Goal: Task Accomplishment & Management: Manage account settings

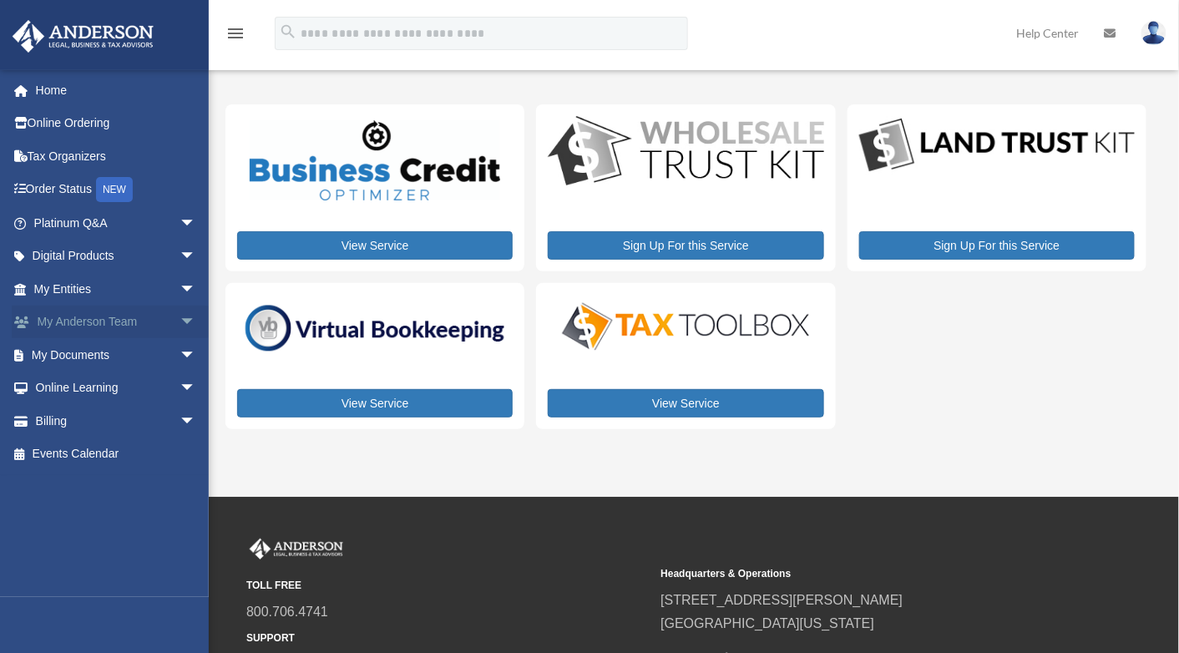
click at [180, 317] on span "arrow_drop_down" at bounding box center [196, 323] width 33 height 34
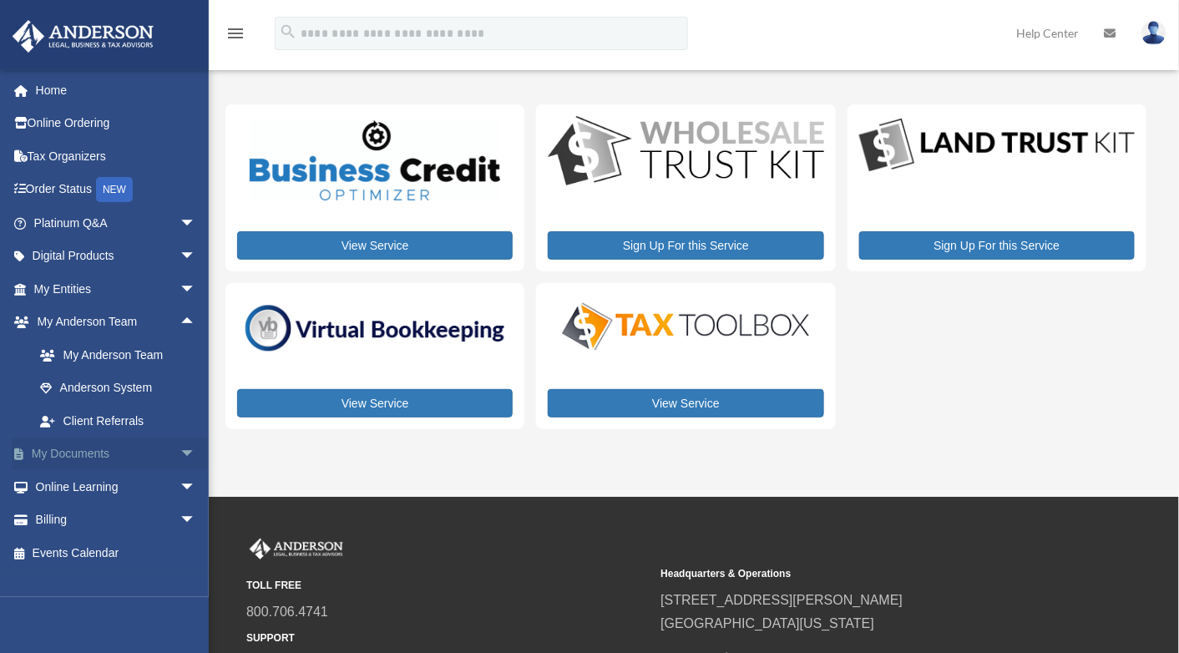
click at [180, 450] on span "arrow_drop_down" at bounding box center [196, 455] width 33 height 34
click at [73, 484] on link "Box" at bounding box center [122, 486] width 198 height 33
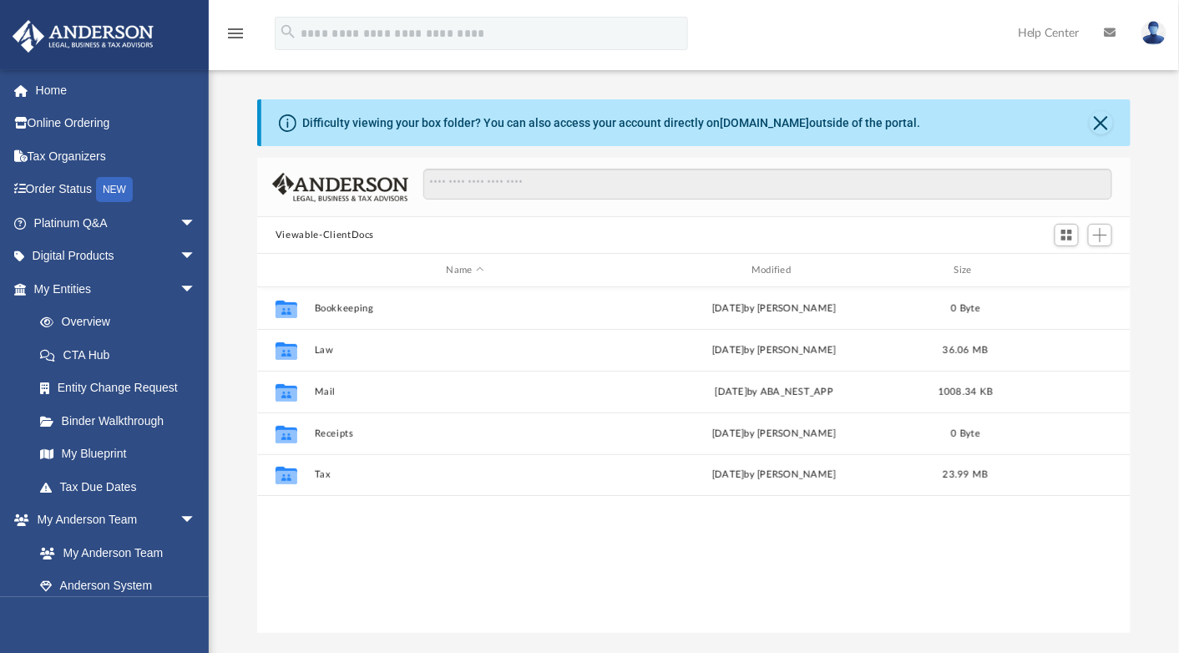
scroll to position [367, 861]
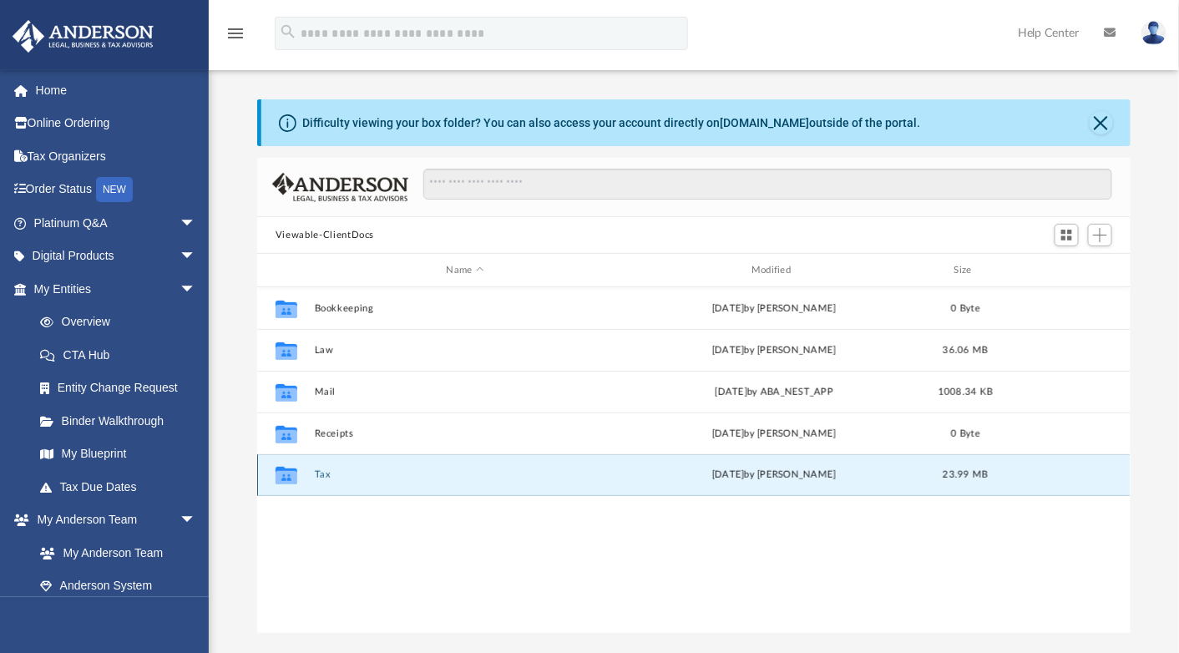
click at [318, 472] on button "Tax" at bounding box center [465, 474] width 301 height 11
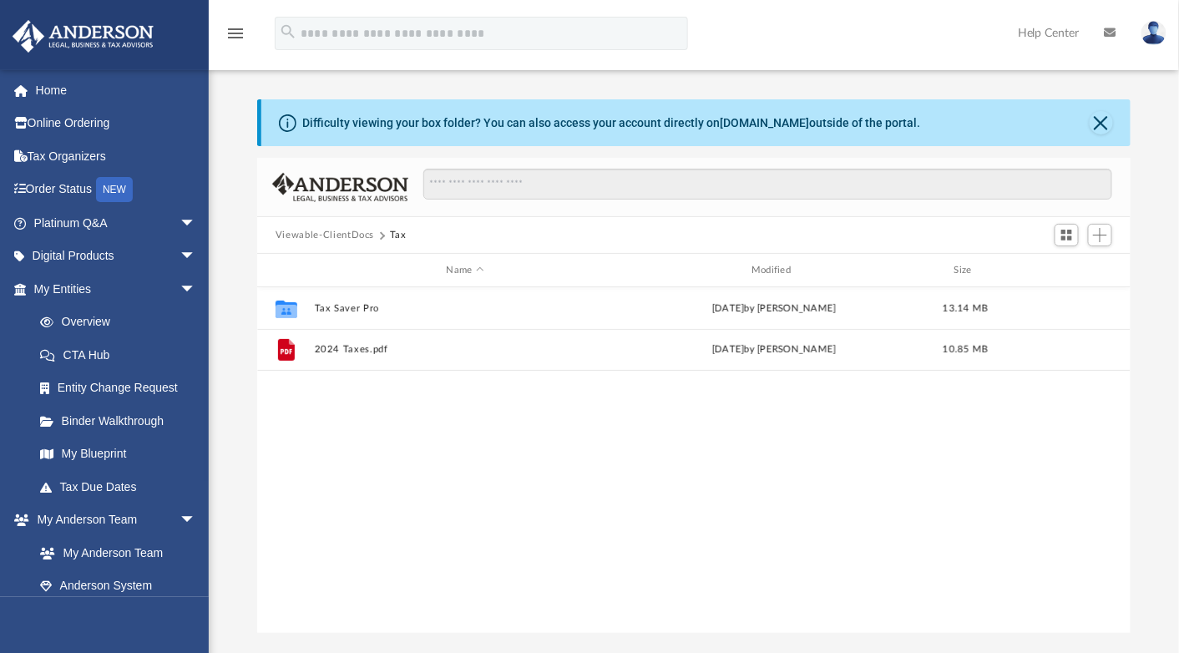
click at [331, 235] on button "Viewable-ClientDocs" at bounding box center [325, 235] width 99 height 15
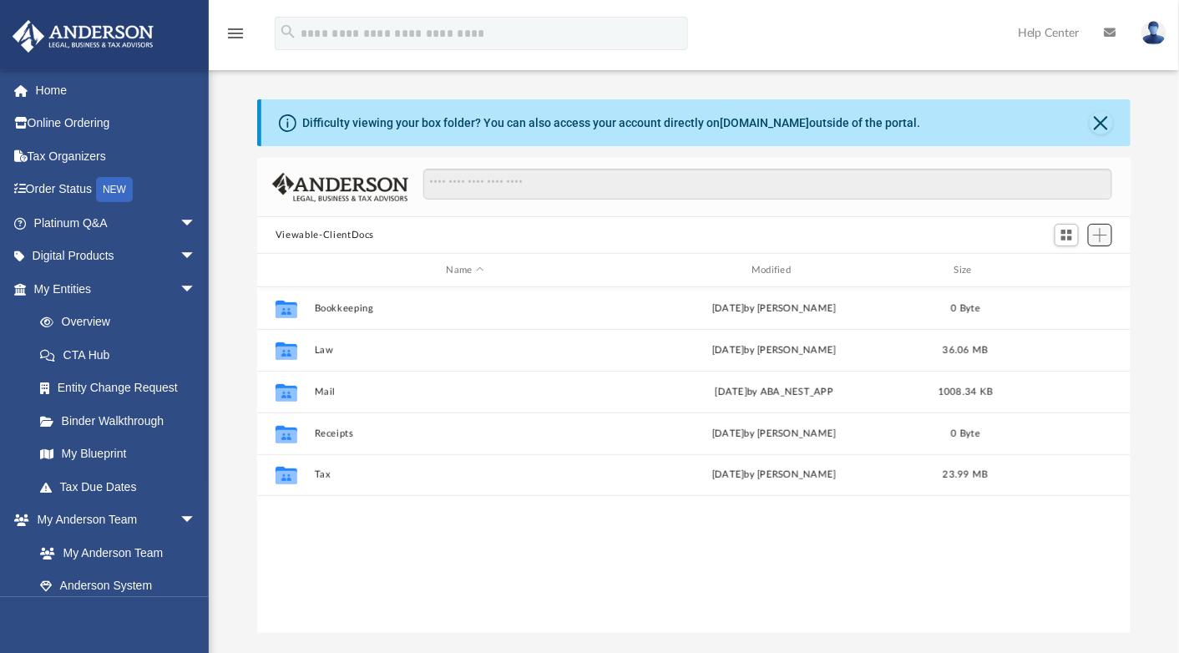
click at [1103, 237] on span "Add" at bounding box center [1100, 235] width 14 height 14
click at [1076, 271] on li "Upload" at bounding box center [1076, 269] width 53 height 18
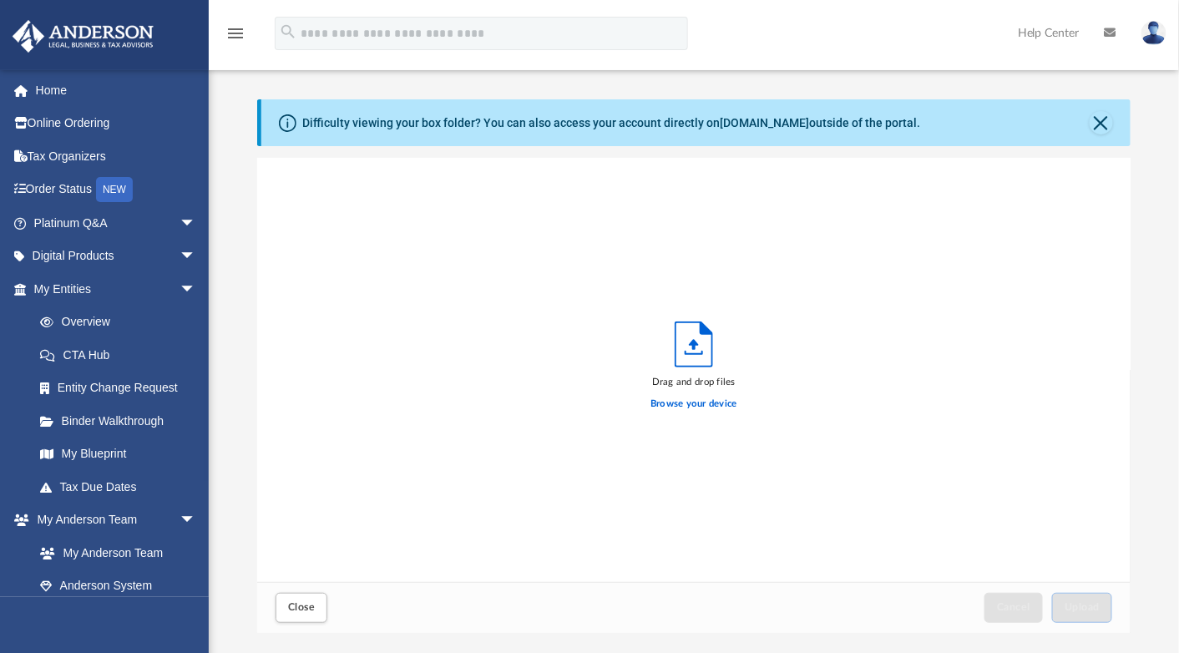
scroll to position [411, 861]
click at [685, 397] on label "Browse your device" at bounding box center [694, 404] width 87 height 15
click at [0, 0] on input "Browse your device" at bounding box center [0, 0] width 0 height 0
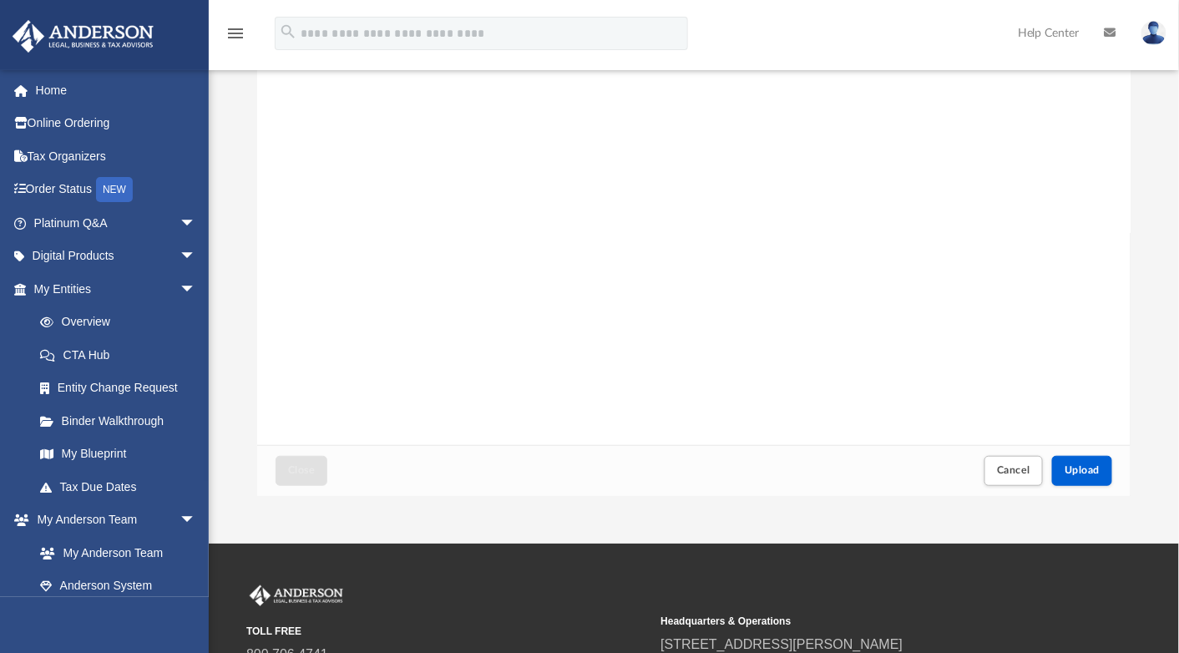
scroll to position [251, 0]
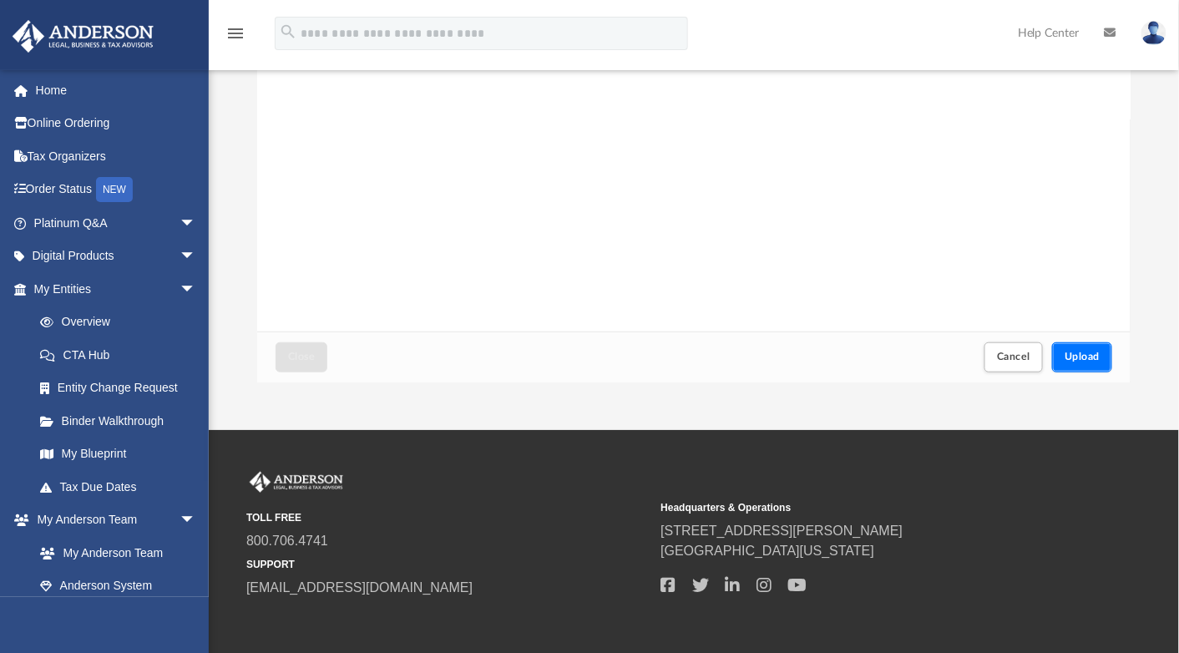
click at [1086, 358] on span "Upload" at bounding box center [1082, 357] width 35 height 10
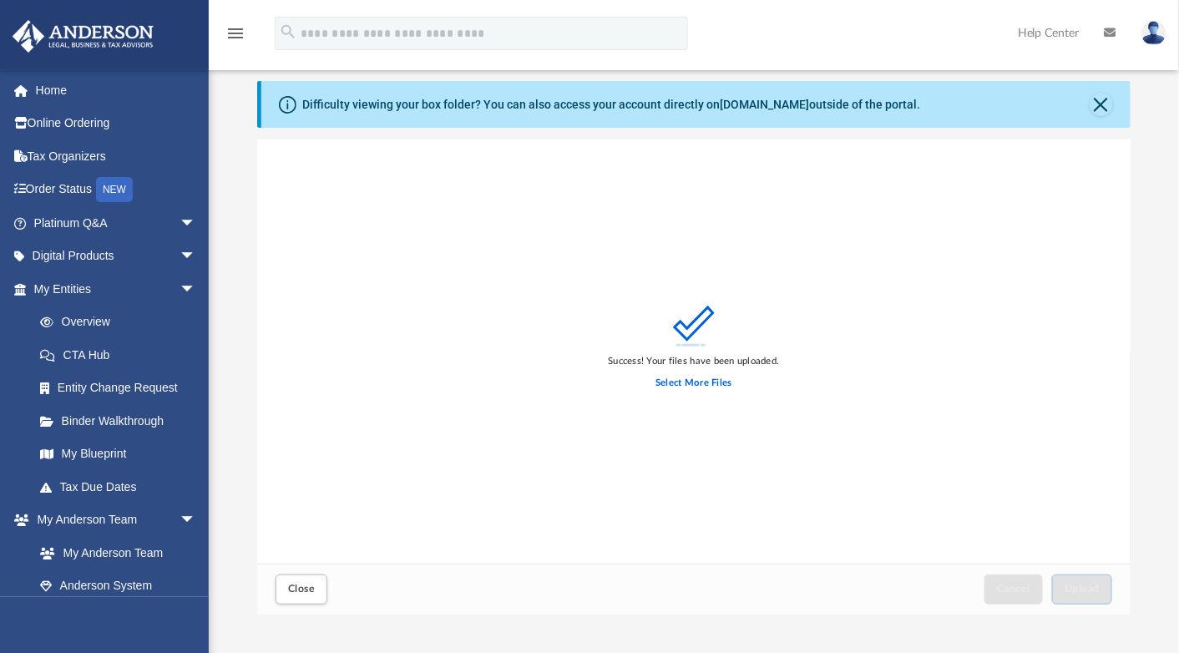
scroll to position [0, 0]
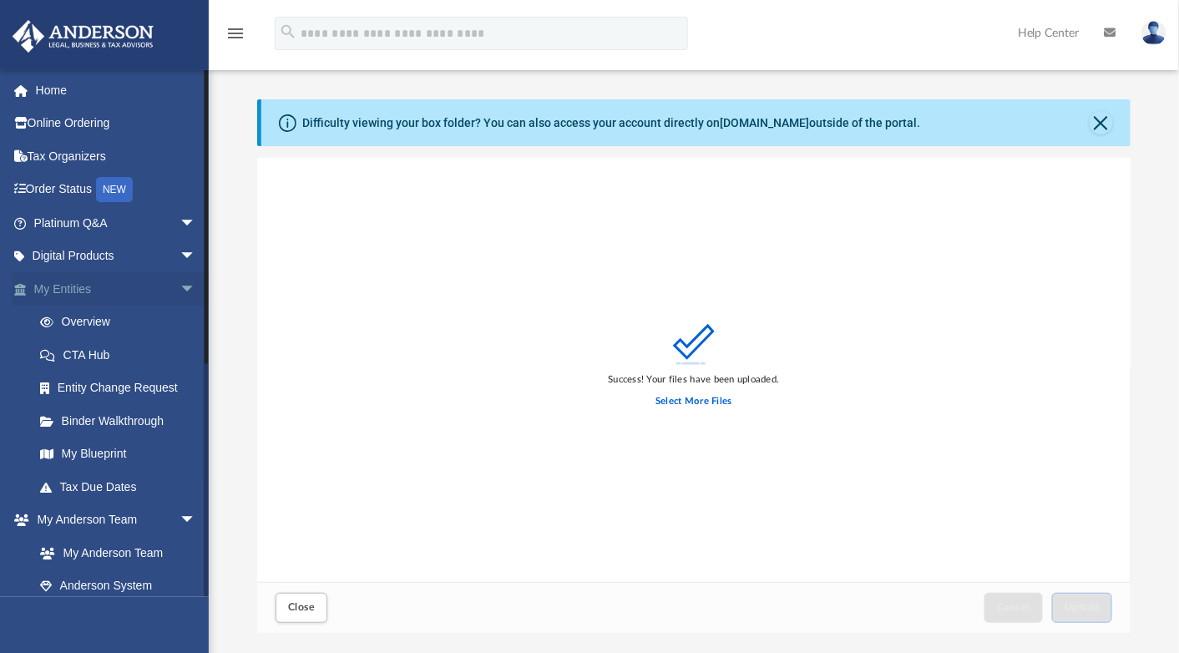
click at [180, 281] on span "arrow_drop_down" at bounding box center [196, 289] width 33 height 34
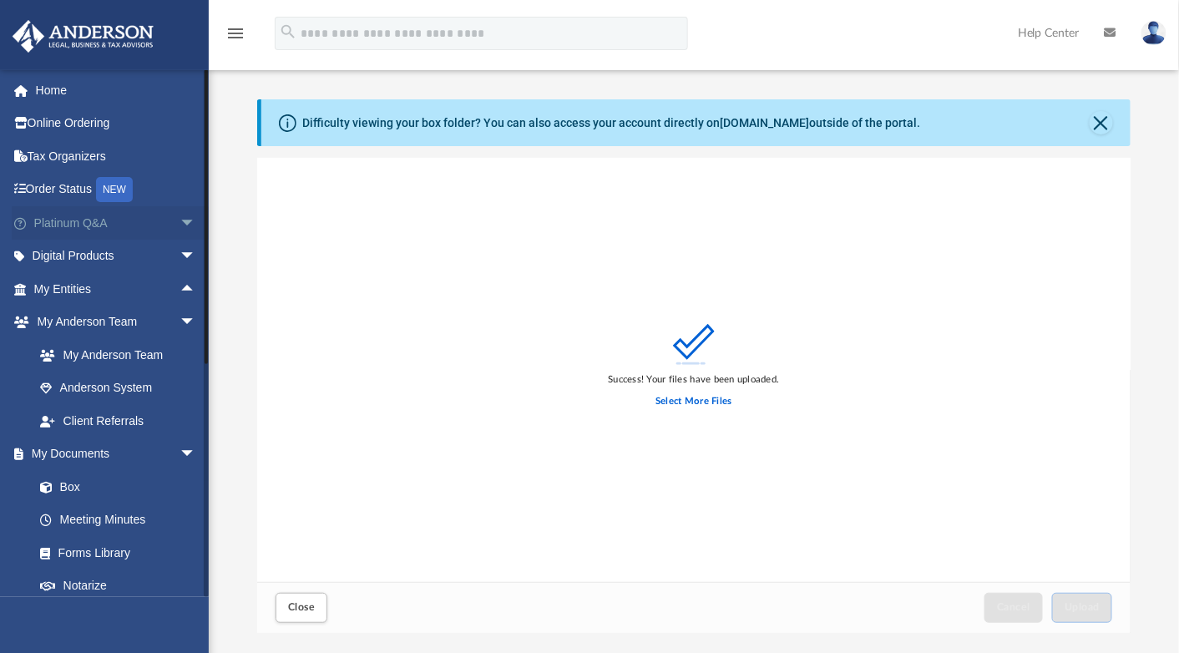
click at [180, 220] on span "arrow_drop_down" at bounding box center [196, 223] width 33 height 34
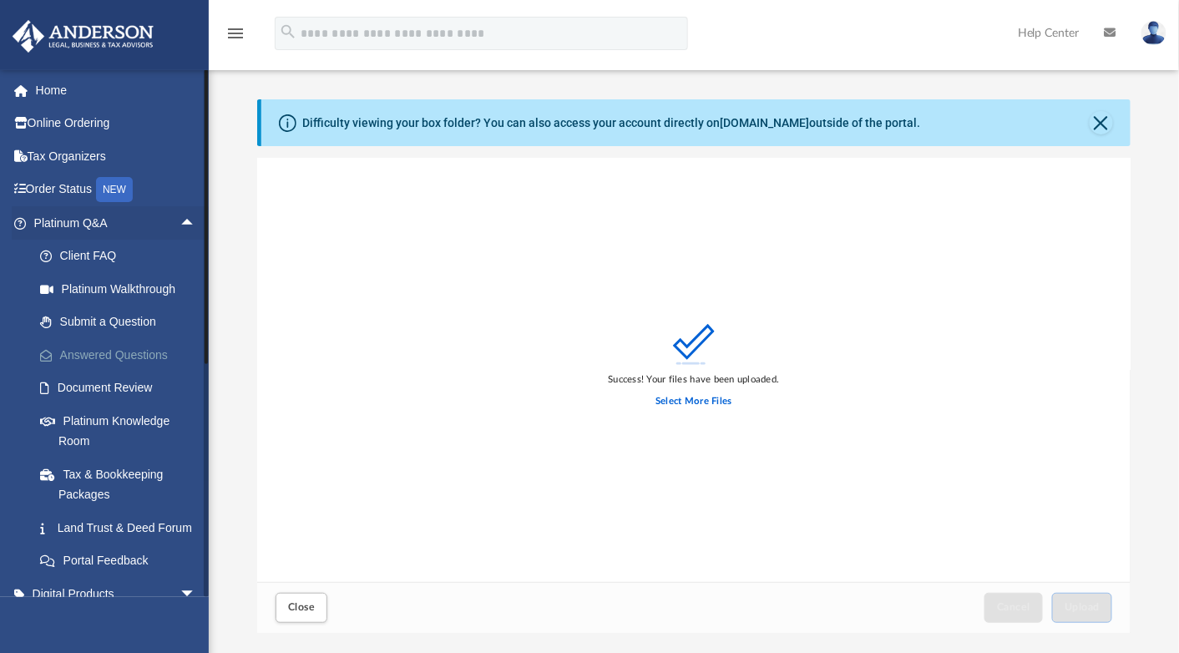
click at [148, 357] on link "Answered Questions" at bounding box center [122, 354] width 198 height 33
click at [104, 357] on link "Answered Questions" at bounding box center [122, 354] width 198 height 33
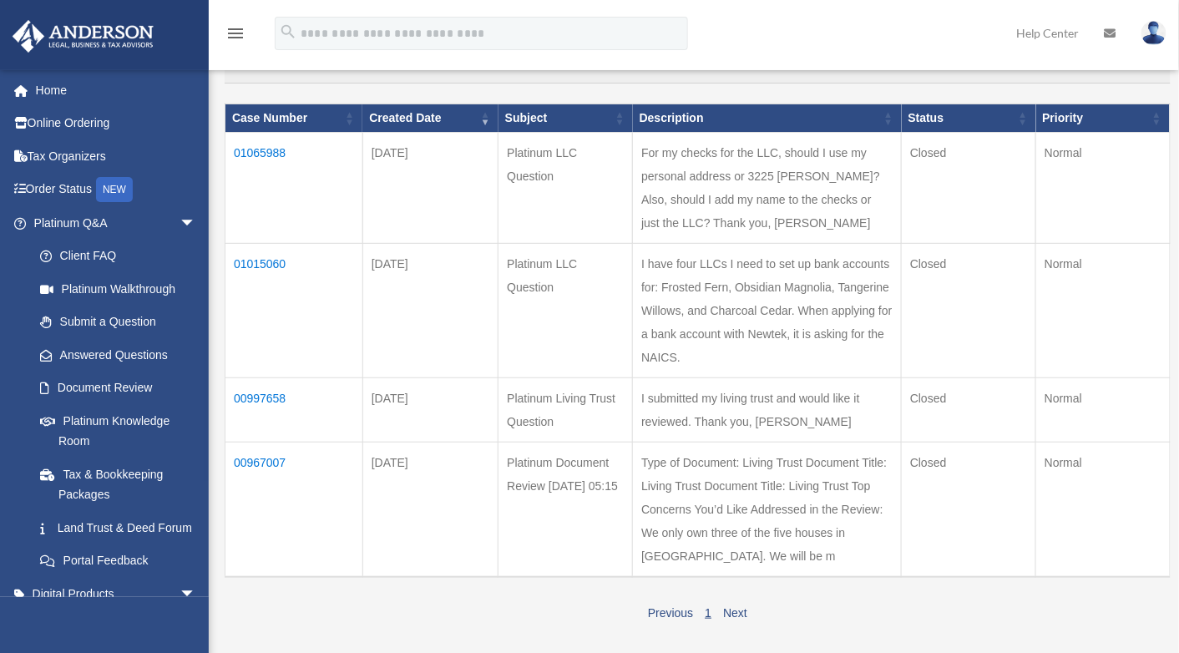
scroll to position [251, 0]
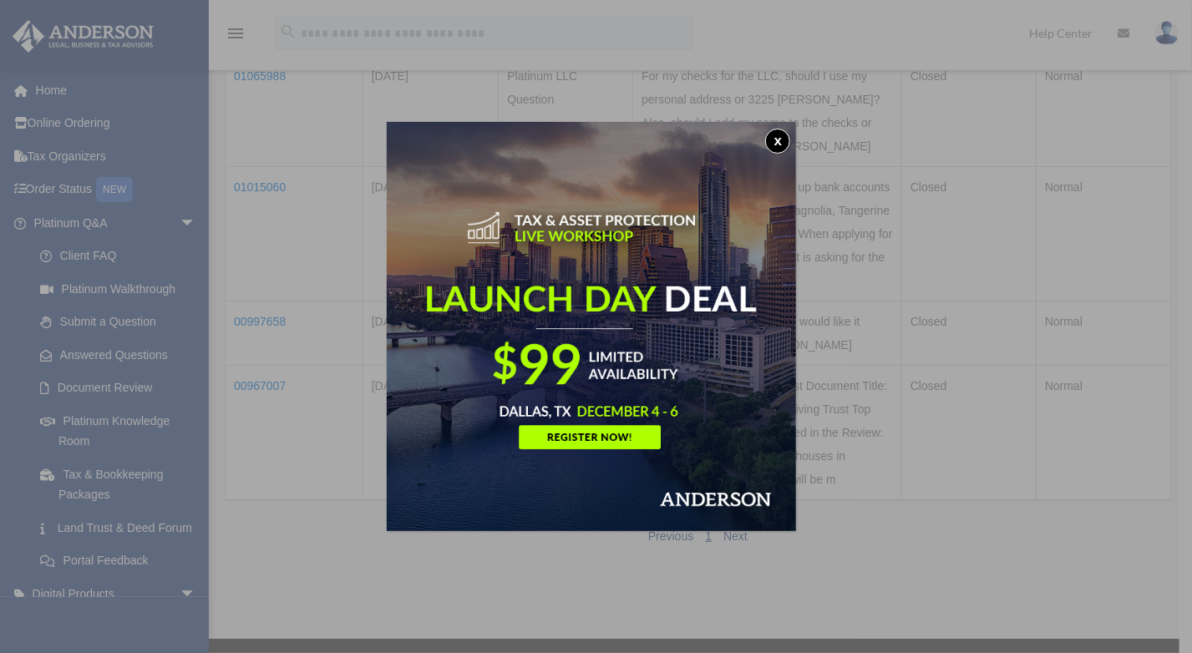
click at [776, 141] on button "x" at bounding box center [777, 141] width 25 height 25
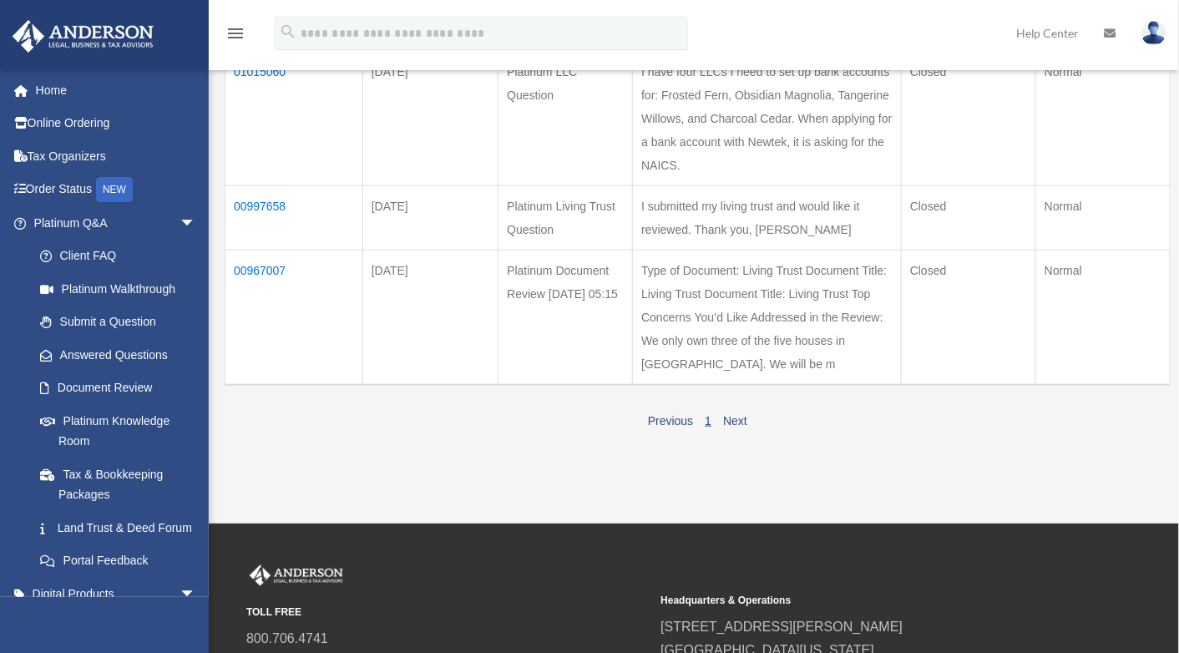
scroll to position [418, 0]
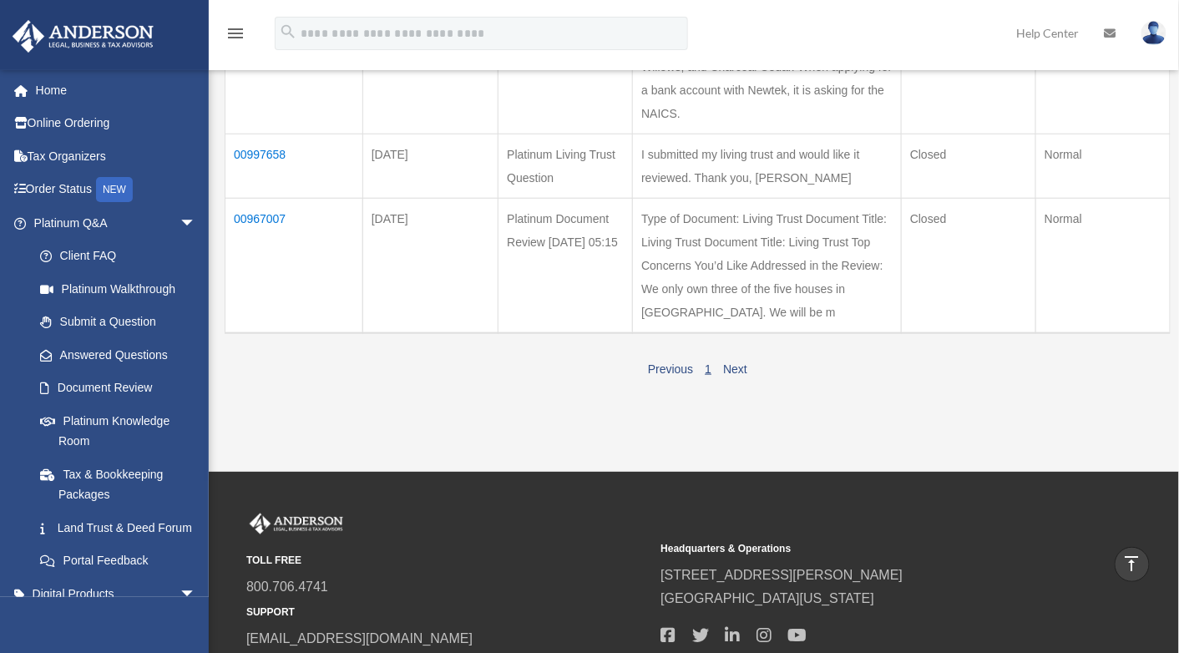
click at [270, 330] on td "00967007" at bounding box center [294, 266] width 138 height 135
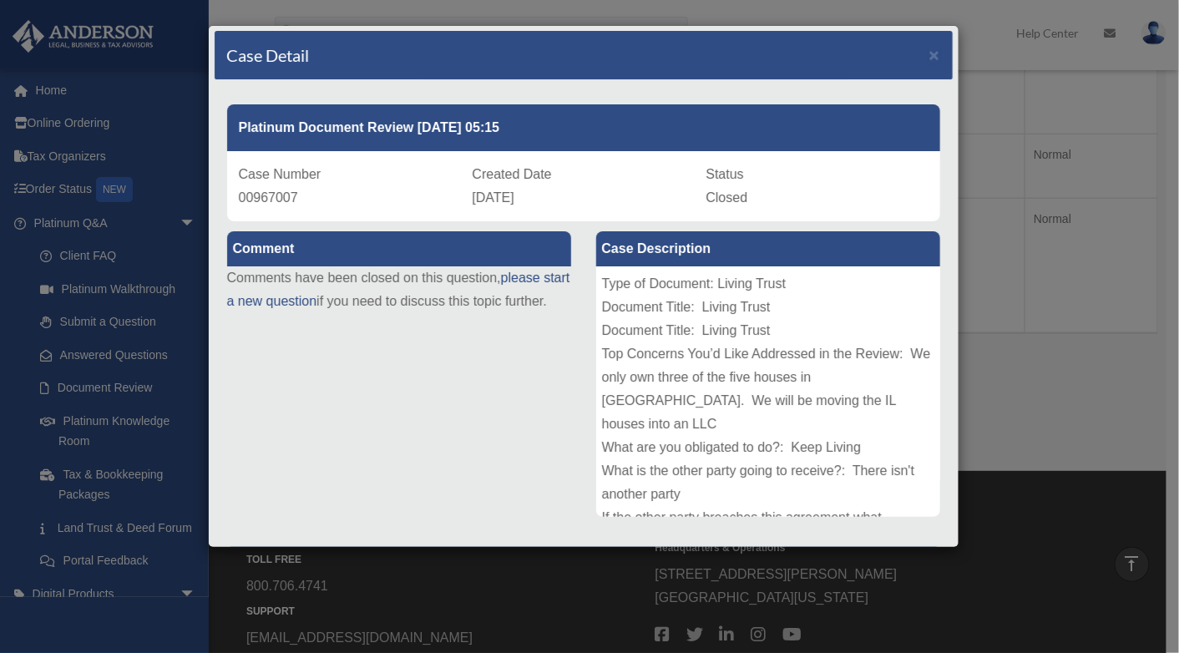
scroll to position [0, 0]
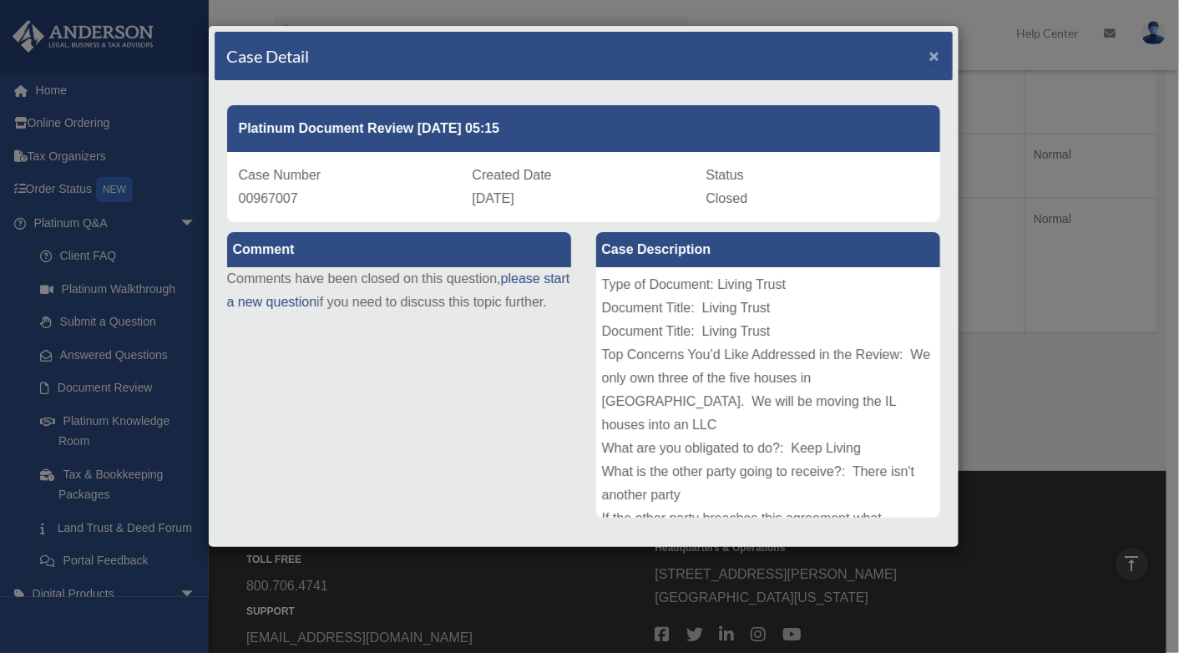
click at [929, 52] on span "×" at bounding box center [934, 55] width 11 height 19
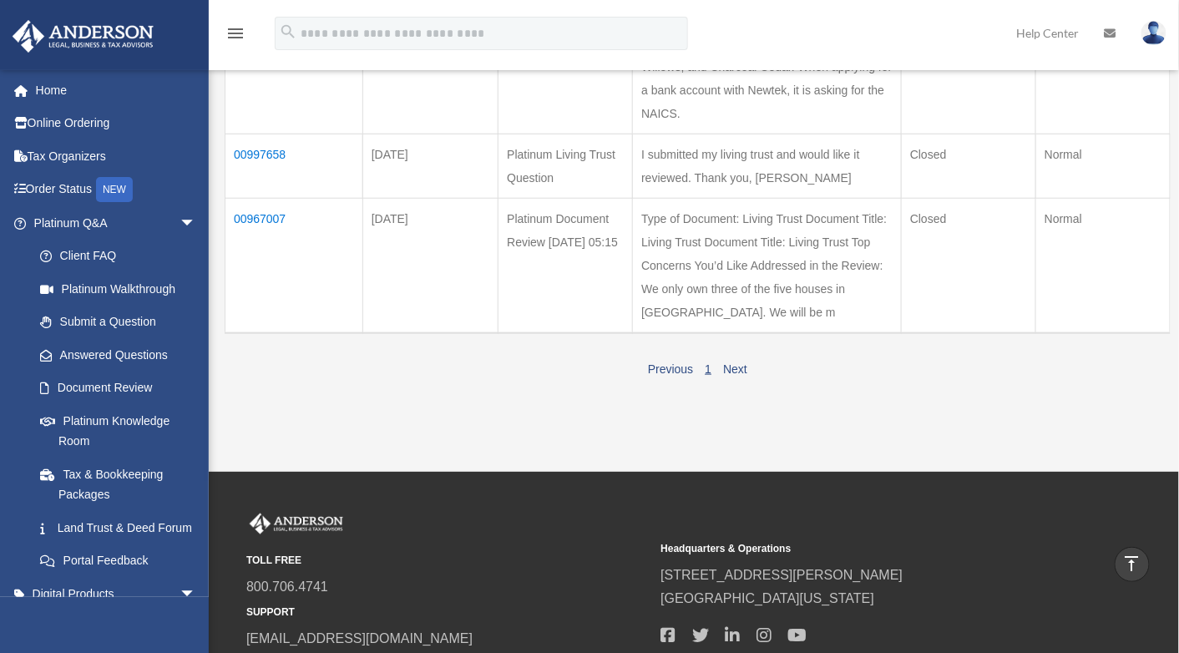
click at [268, 199] on td "00997658" at bounding box center [294, 166] width 138 height 64
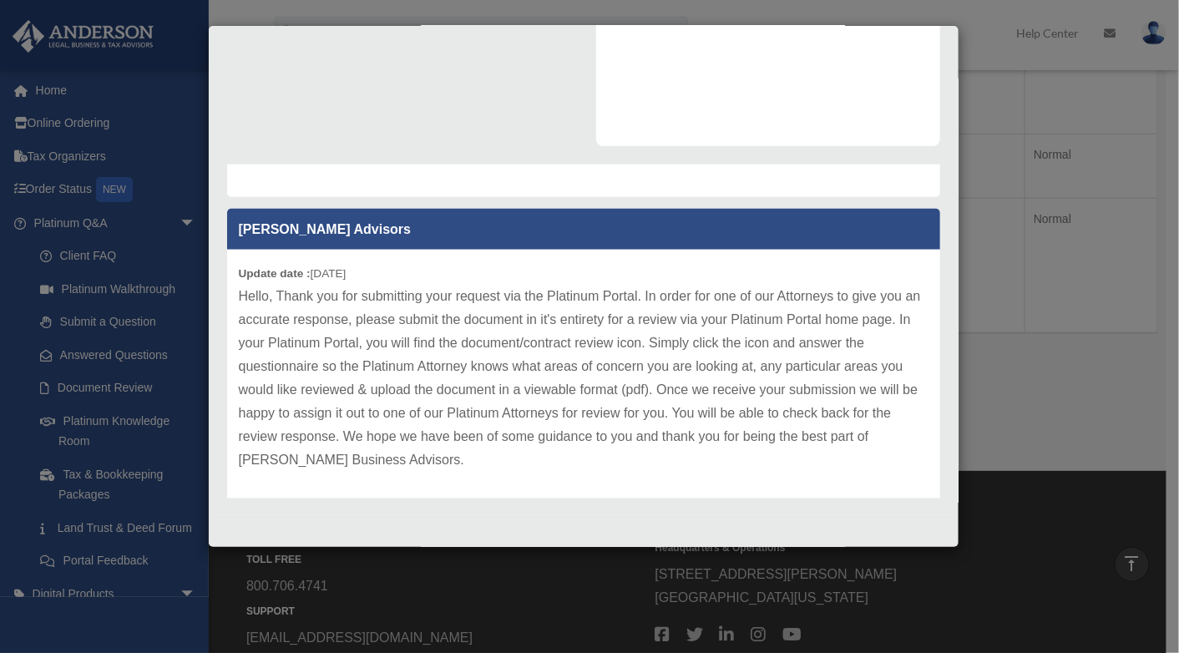
scroll to position [122, 0]
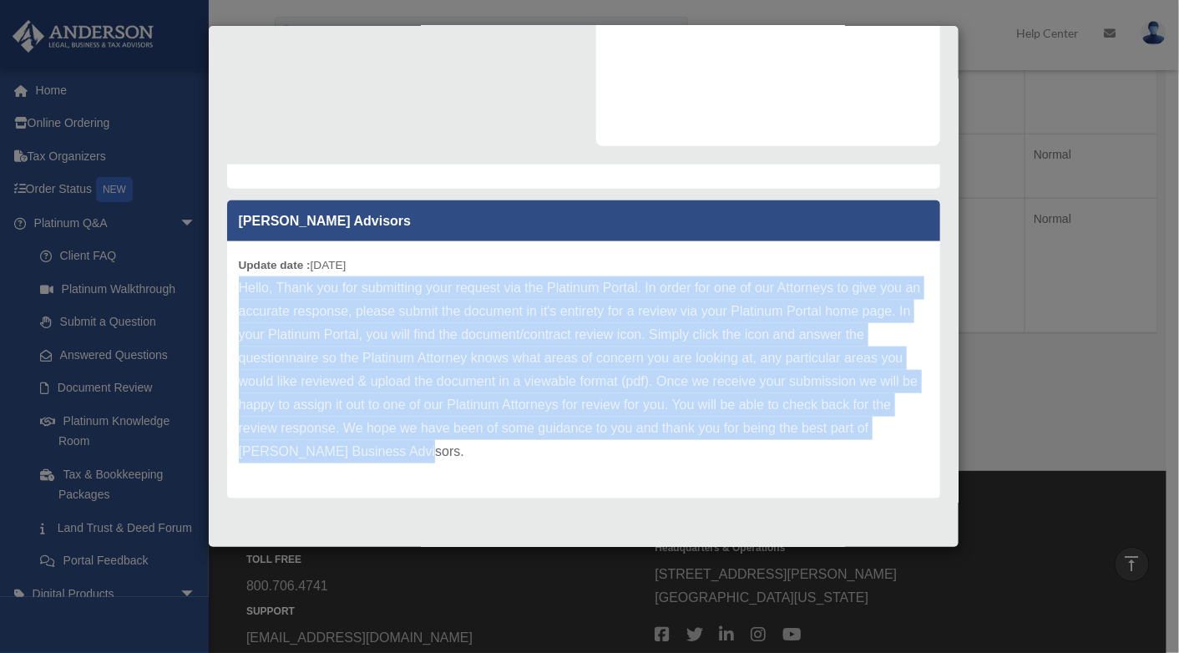
drag, startPoint x: 238, startPoint y: 291, endPoint x: 521, endPoint y: 496, distance: 349.8
click at [521, 496] on div "Update date : 06-06-2025 Hello, Thank you for submitting your request via the P…" at bounding box center [583, 369] width 713 height 257
copy p "Hello, Thank you for submitting your request via the Platinum Portal. In order …"
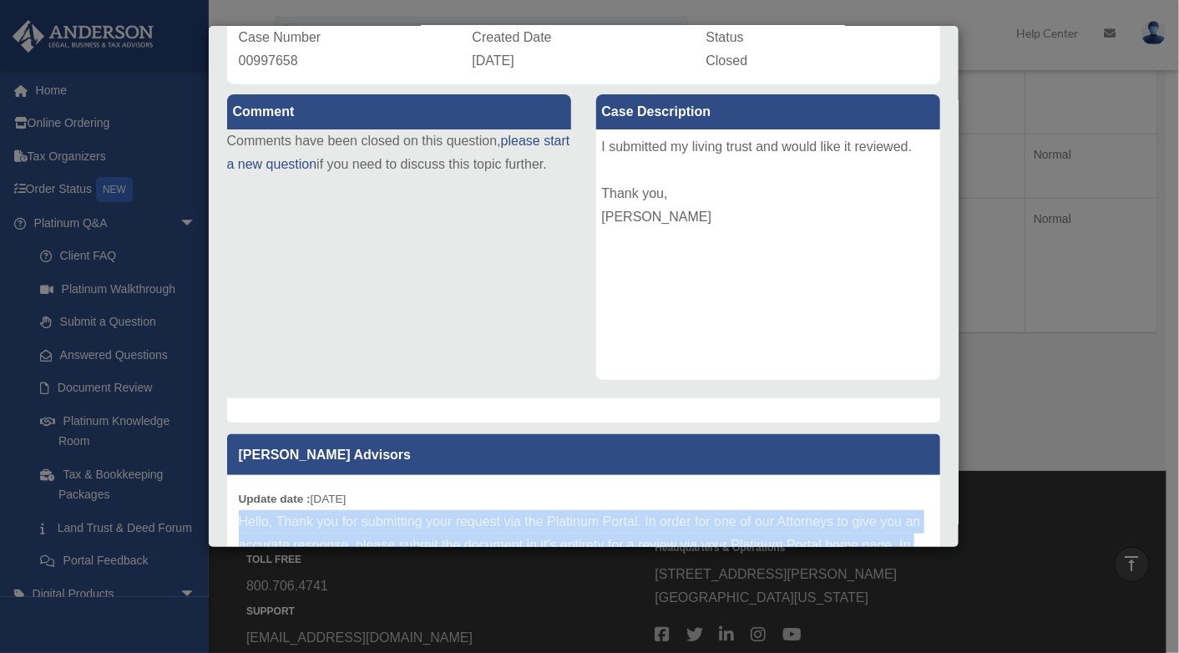
scroll to position [0, 0]
